Goal: Task Accomplishment & Management: Manage account settings

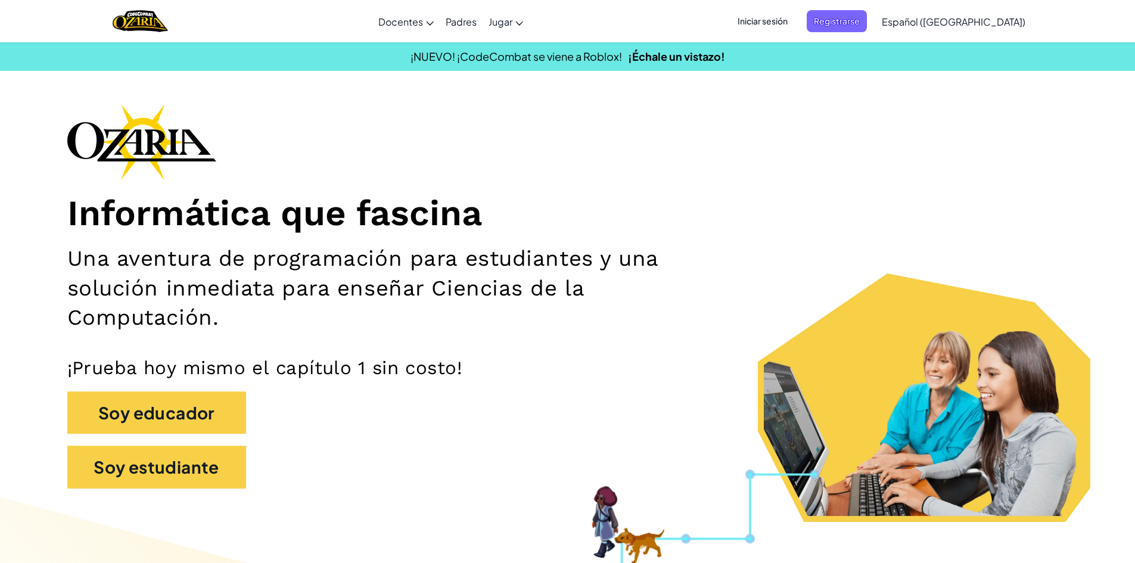
click at [776, 29] on span "Iniciar sesión" at bounding box center [763, 21] width 64 height 22
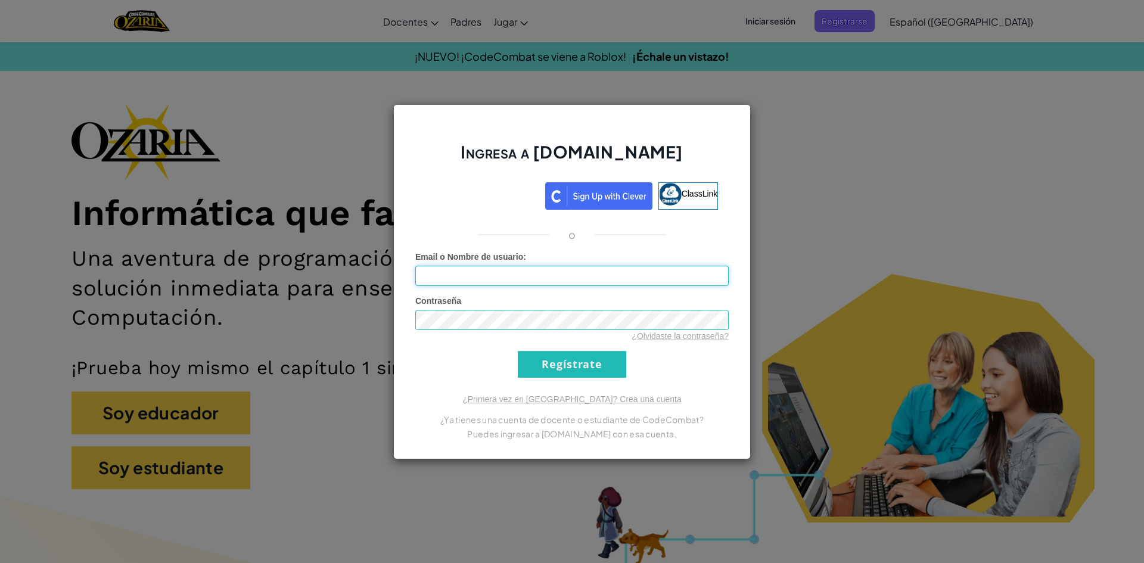
click at [501, 267] on input "Email o Nombre de usuario :" at bounding box center [571, 276] width 313 height 20
type input "[EMAIL_ADDRESS][DOMAIN_NAME]"
click at [632, 372] on form "Email o Nombre de usuario : [EMAIL_ADDRESS][DOMAIN_NAME] Contraseña ¿Olvidaste …" at bounding box center [571, 314] width 313 height 127
click at [619, 366] on input "Regístrate" at bounding box center [572, 364] width 108 height 27
